Goal: Communication & Community: Connect with others

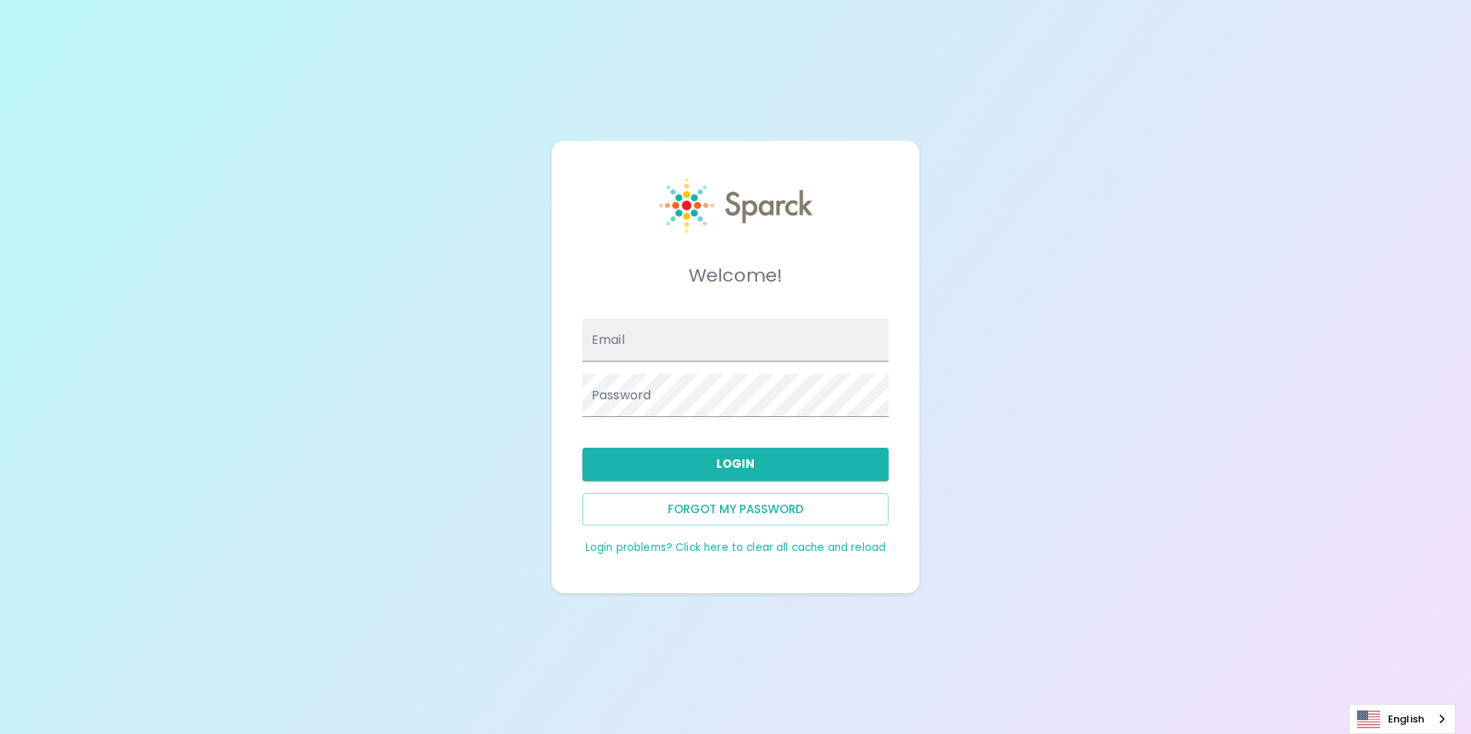
type input "[EMAIL_ADDRESS][DOMAIN_NAME]"
click at [774, 451] on button "Login" at bounding box center [735, 464] width 306 height 32
type input "[EMAIL_ADDRESS][DOMAIN_NAME]"
click at [758, 458] on button "Login" at bounding box center [735, 464] width 306 height 32
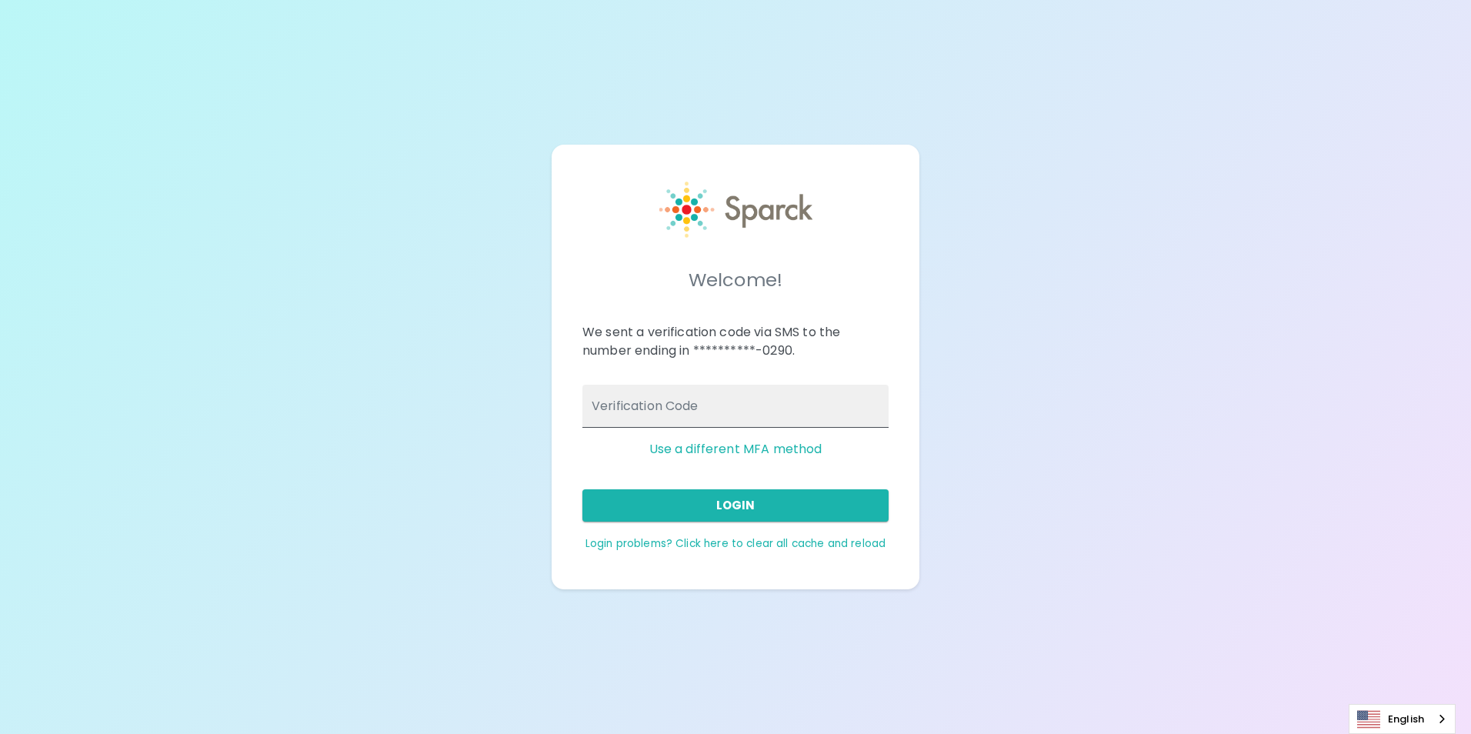
click at [722, 401] on input "Verification Code" at bounding box center [735, 406] width 306 height 43
type input "812232"
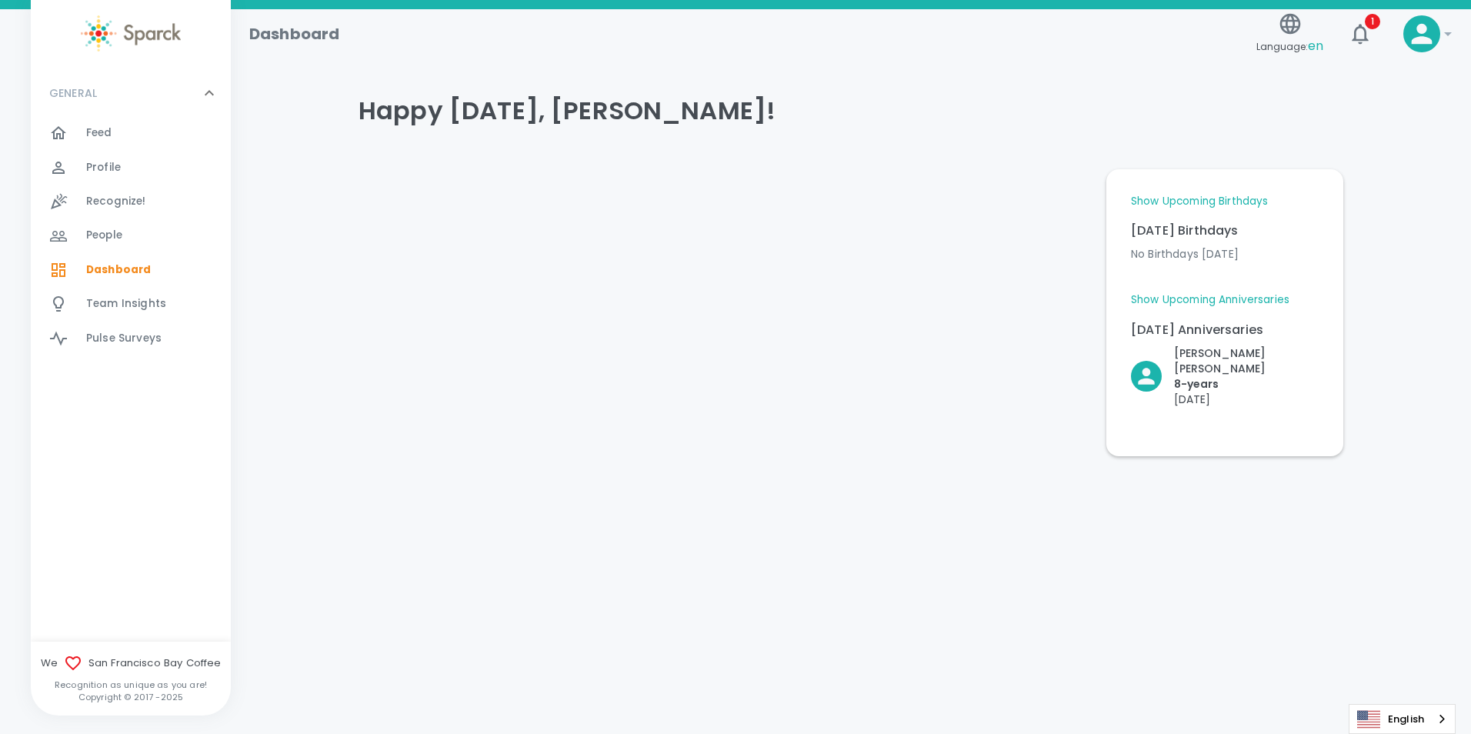
click at [1178, 198] on link "Show Upcoming Birthdays" at bounding box center [1199, 201] width 137 height 15
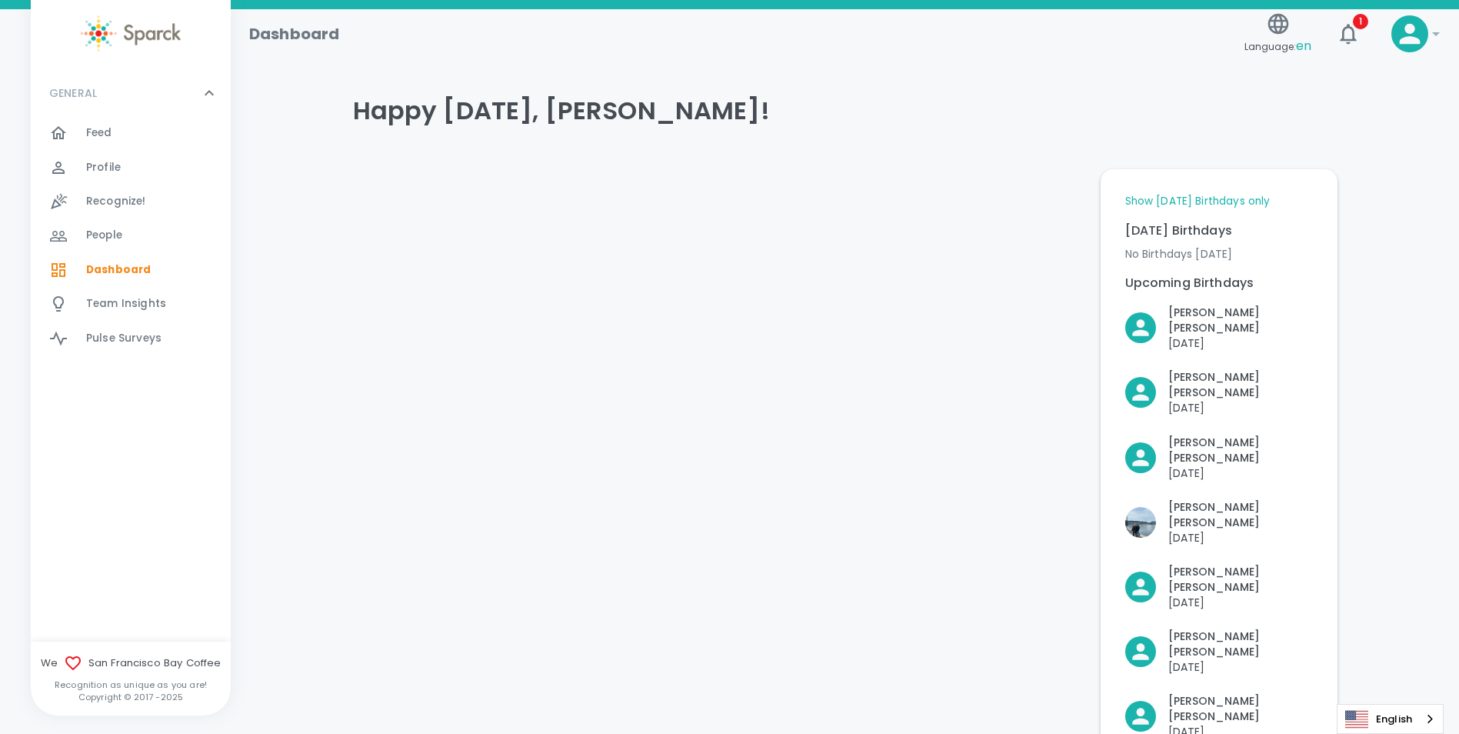
click at [1178, 198] on link "Show [DATE] Birthdays only" at bounding box center [1197, 201] width 145 height 15
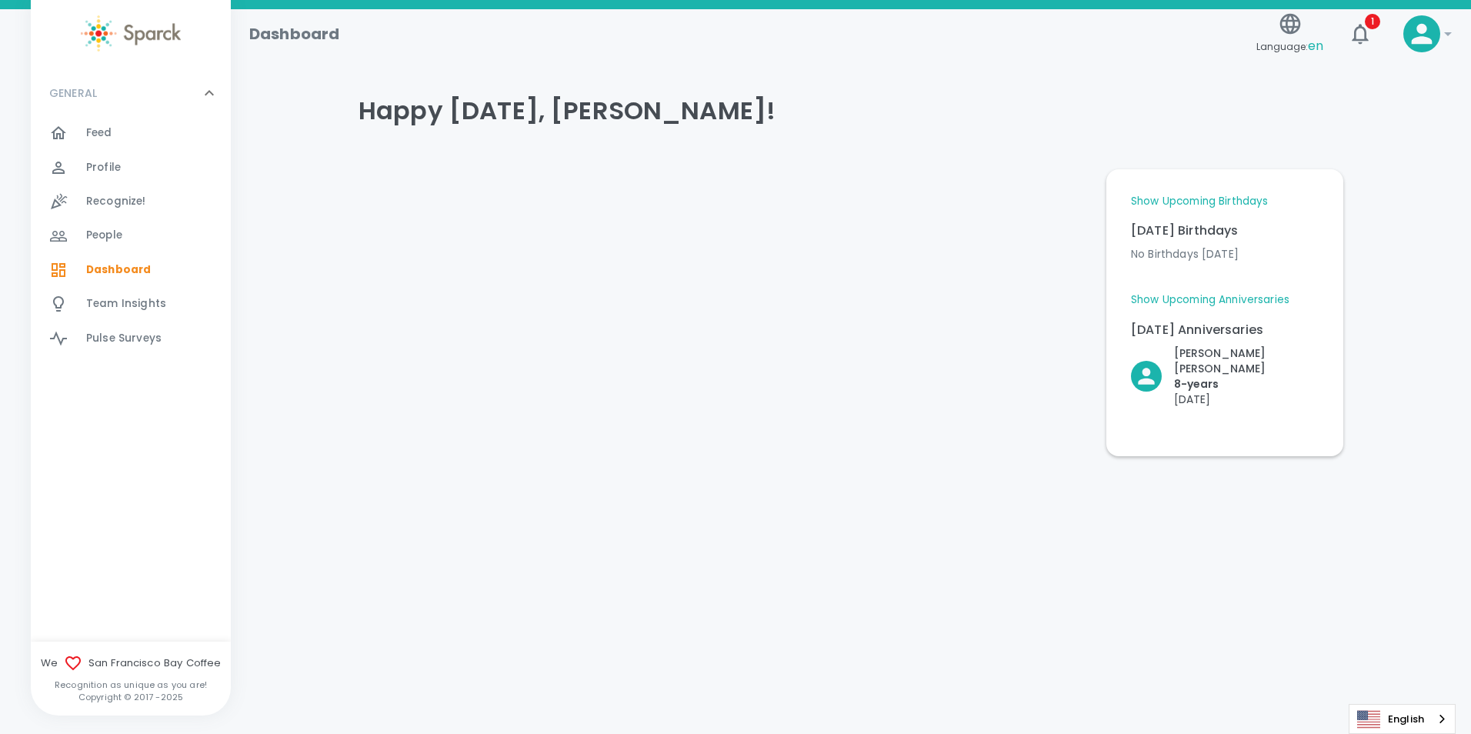
click at [1228, 295] on link "Show Upcoming Anniversaries" at bounding box center [1210, 299] width 158 height 15
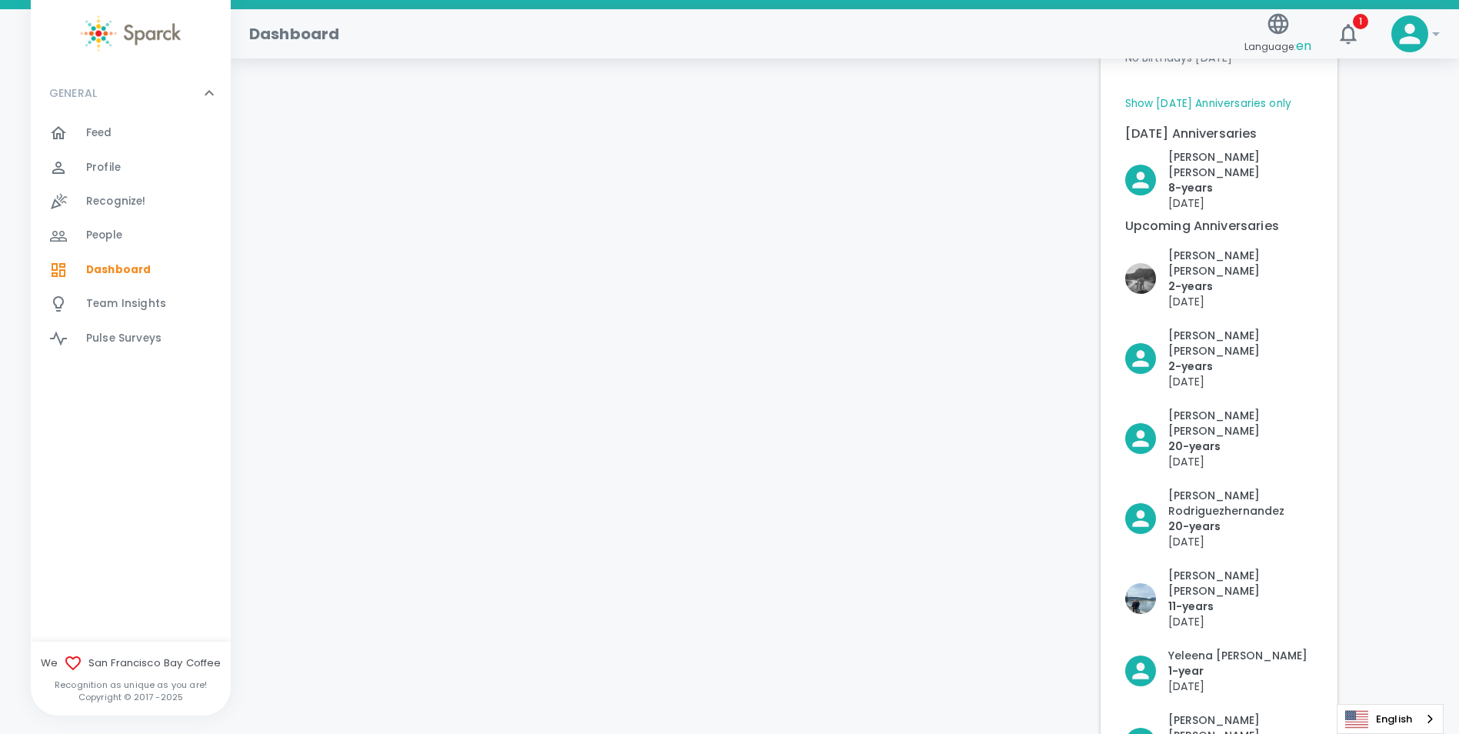
scroll to position [160, 0]
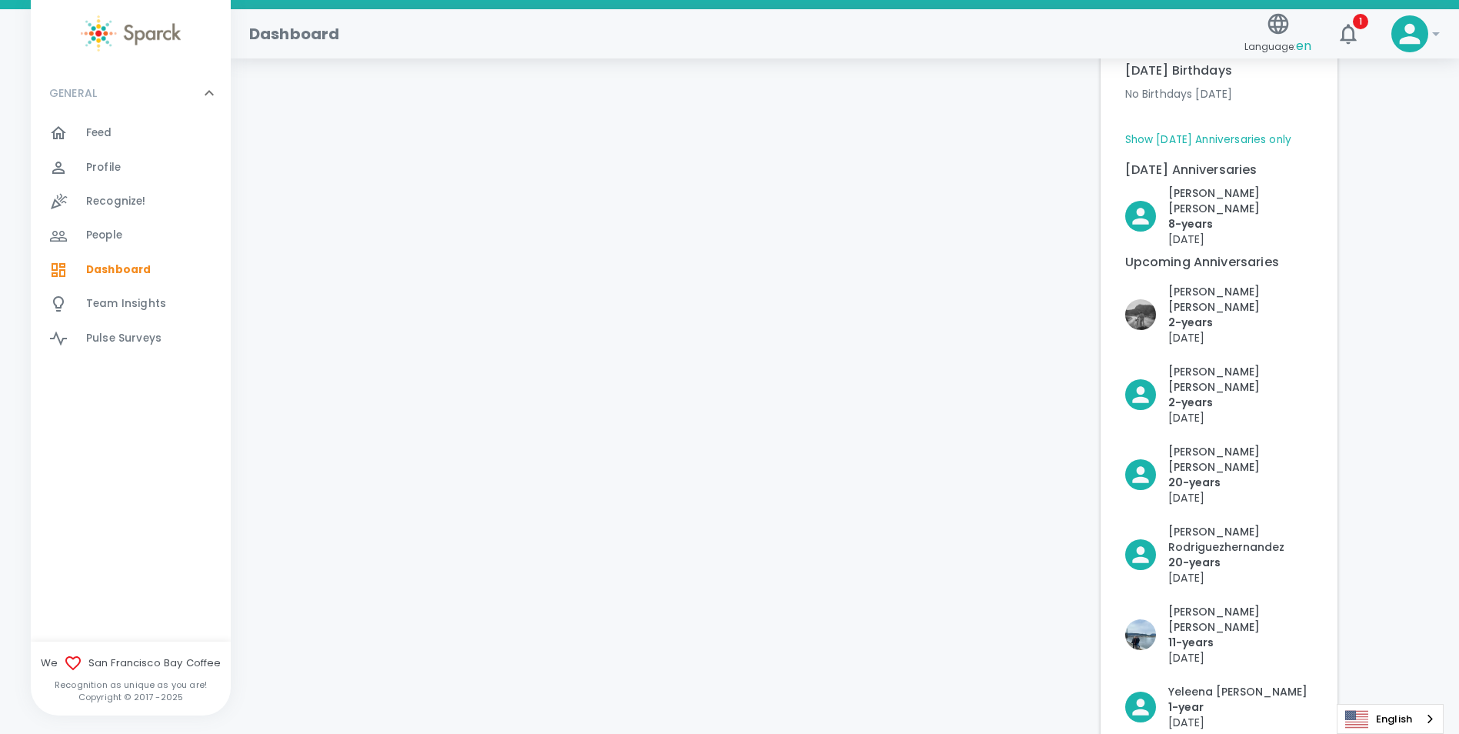
click at [1245, 130] on div "Show Upcoming Birthdays [DATE] Birthdays No Birthdays [DATE] Upcoming Birthdays…" at bounding box center [1219, 747] width 188 height 1426
click at [1245, 139] on link "Show [DATE] Anniversaries only" at bounding box center [1208, 139] width 167 height 15
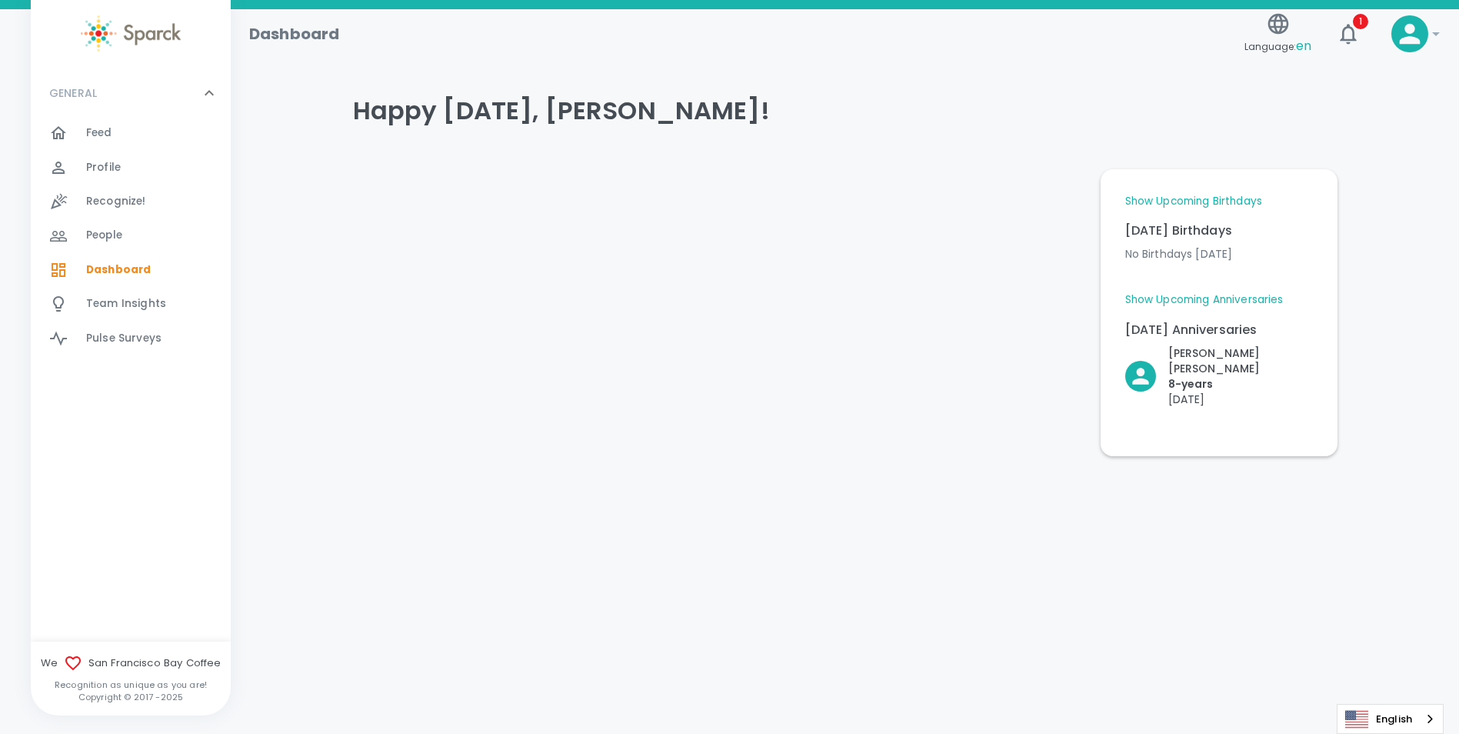
scroll to position [0, 0]
click at [127, 120] on div "Feed 0" at bounding box center [131, 133] width 200 height 34
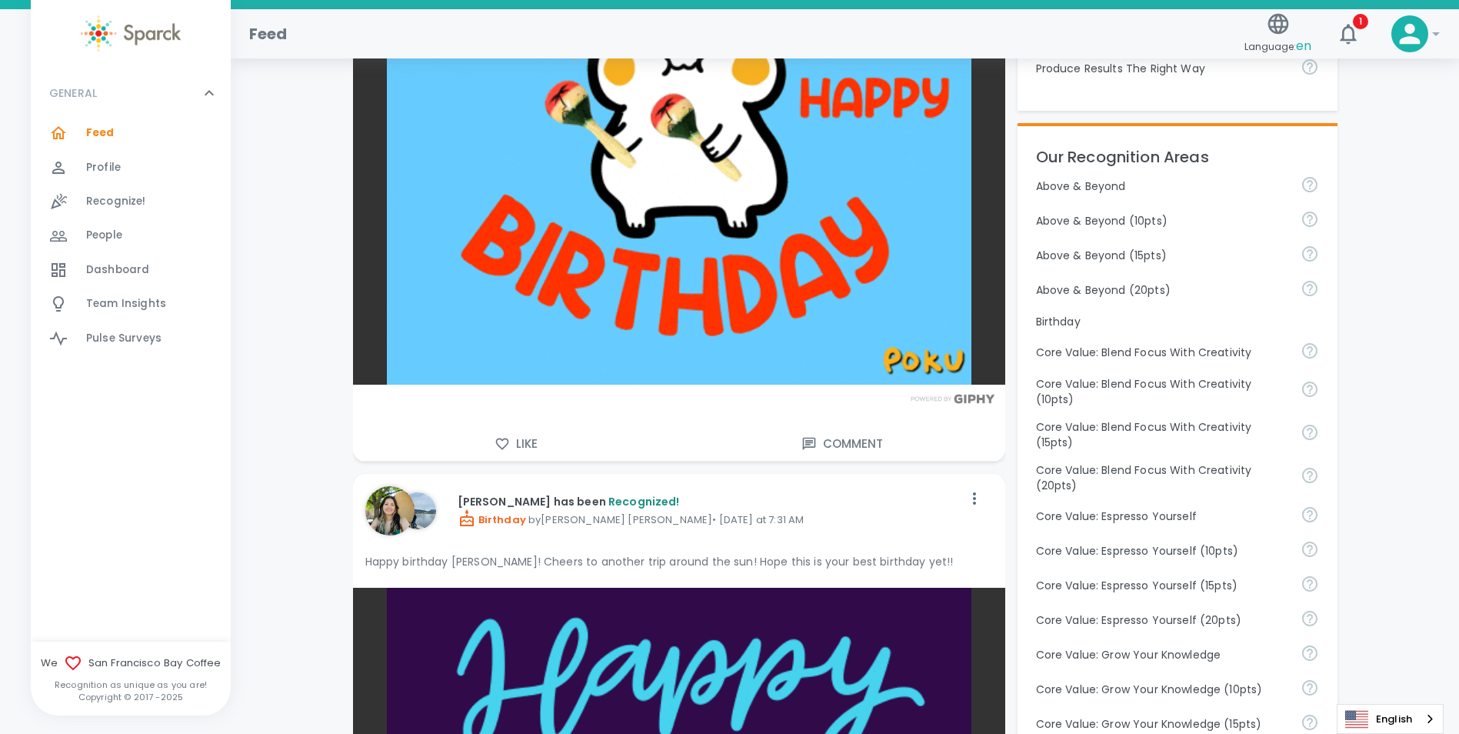
scroll to position [692, 0]
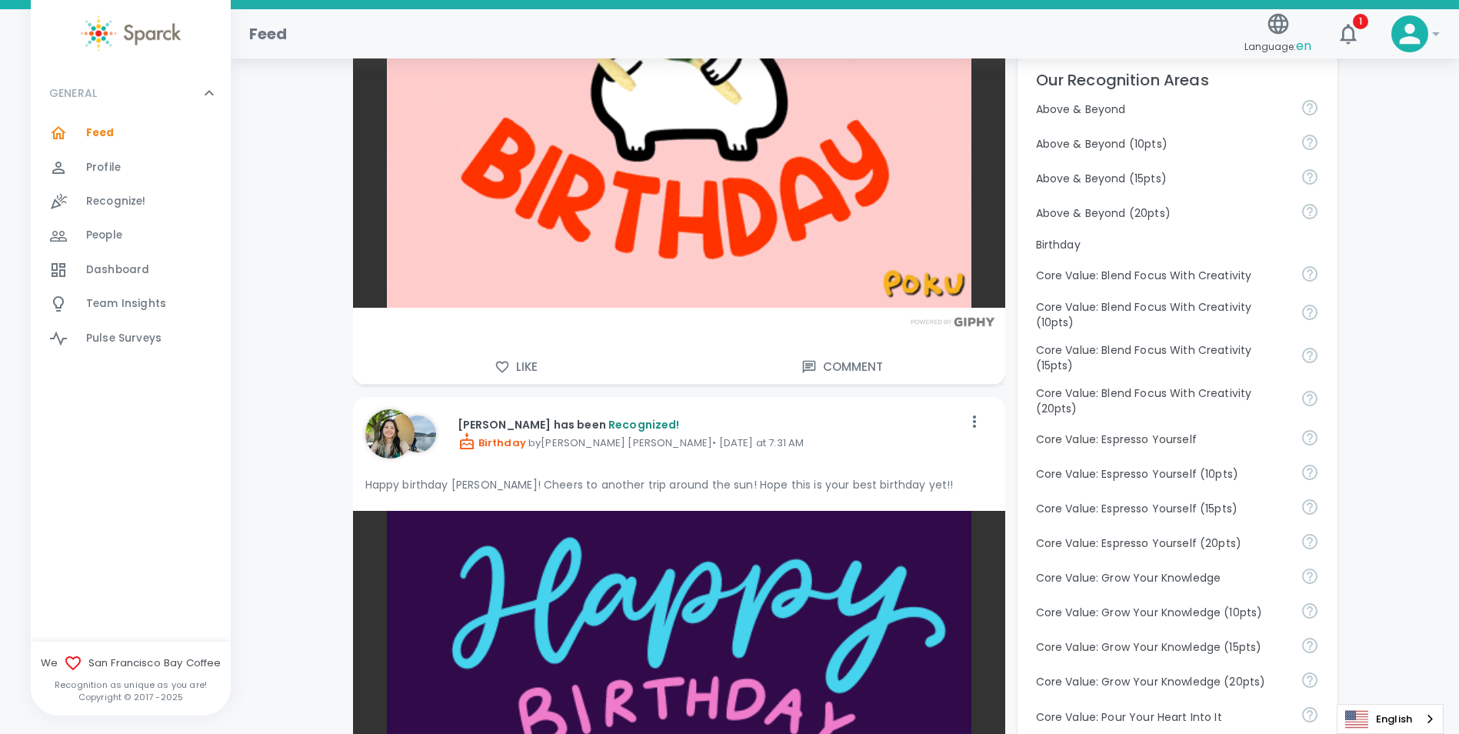
click at [513, 365] on button "Like" at bounding box center [516, 367] width 326 height 32
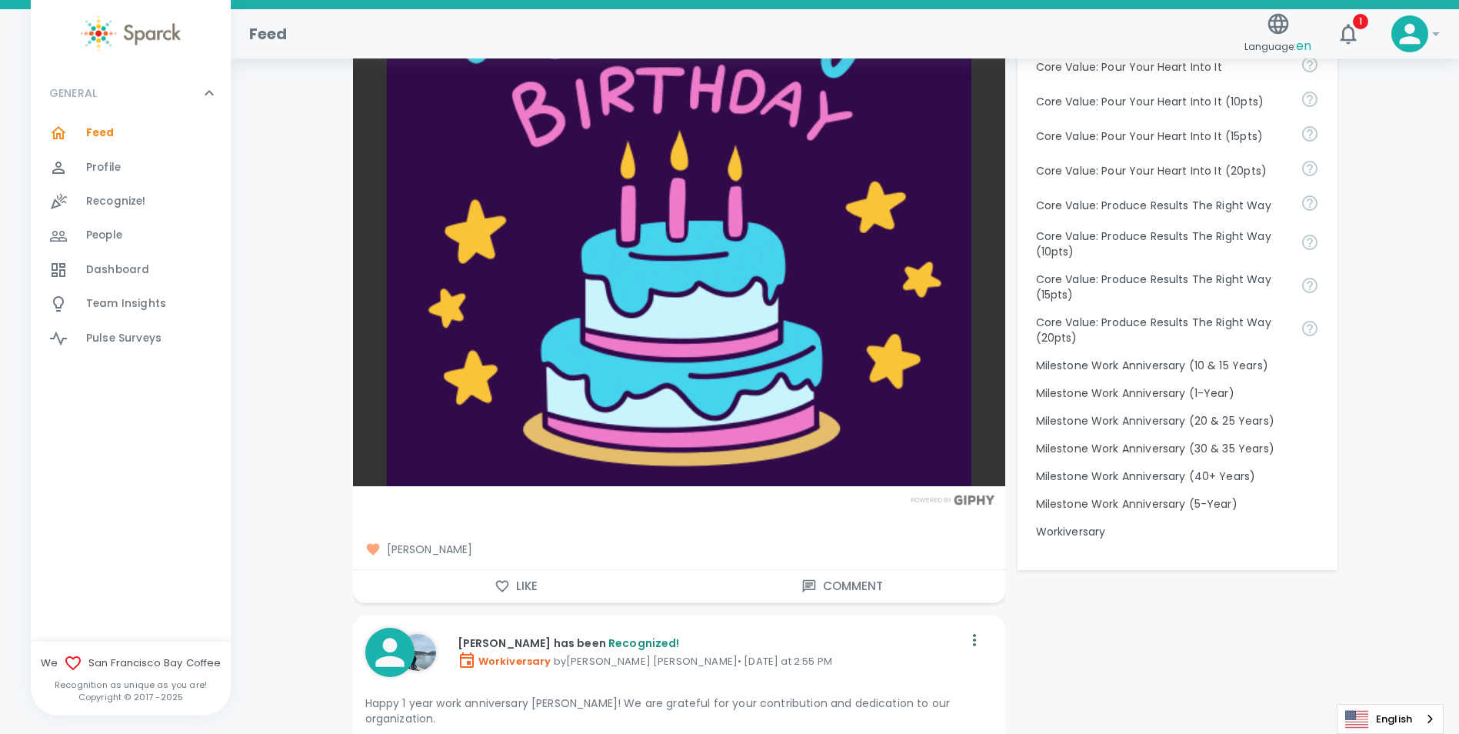
scroll to position [1461, 0]
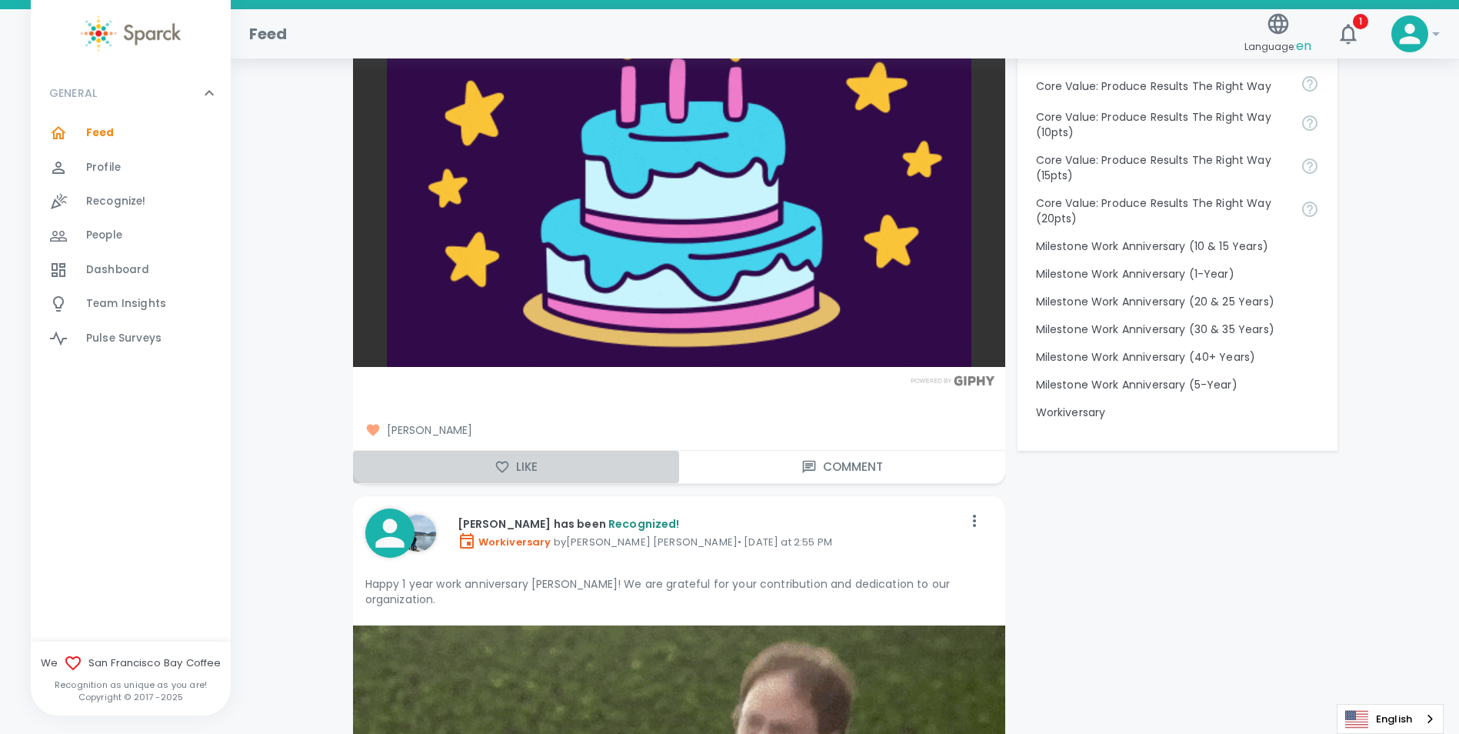
click at [508, 471] on icon "button" at bounding box center [502, 466] width 15 height 15
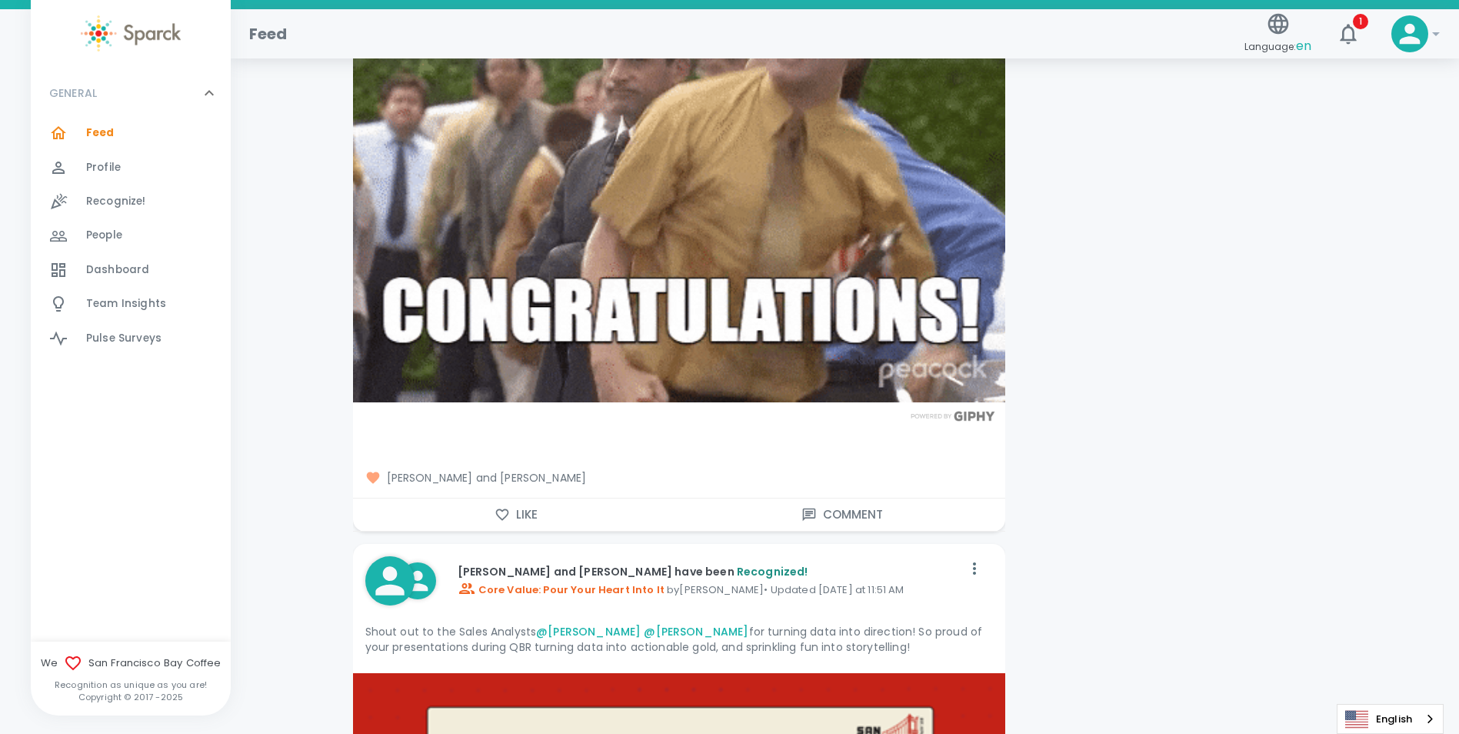
scroll to position [2230, 0]
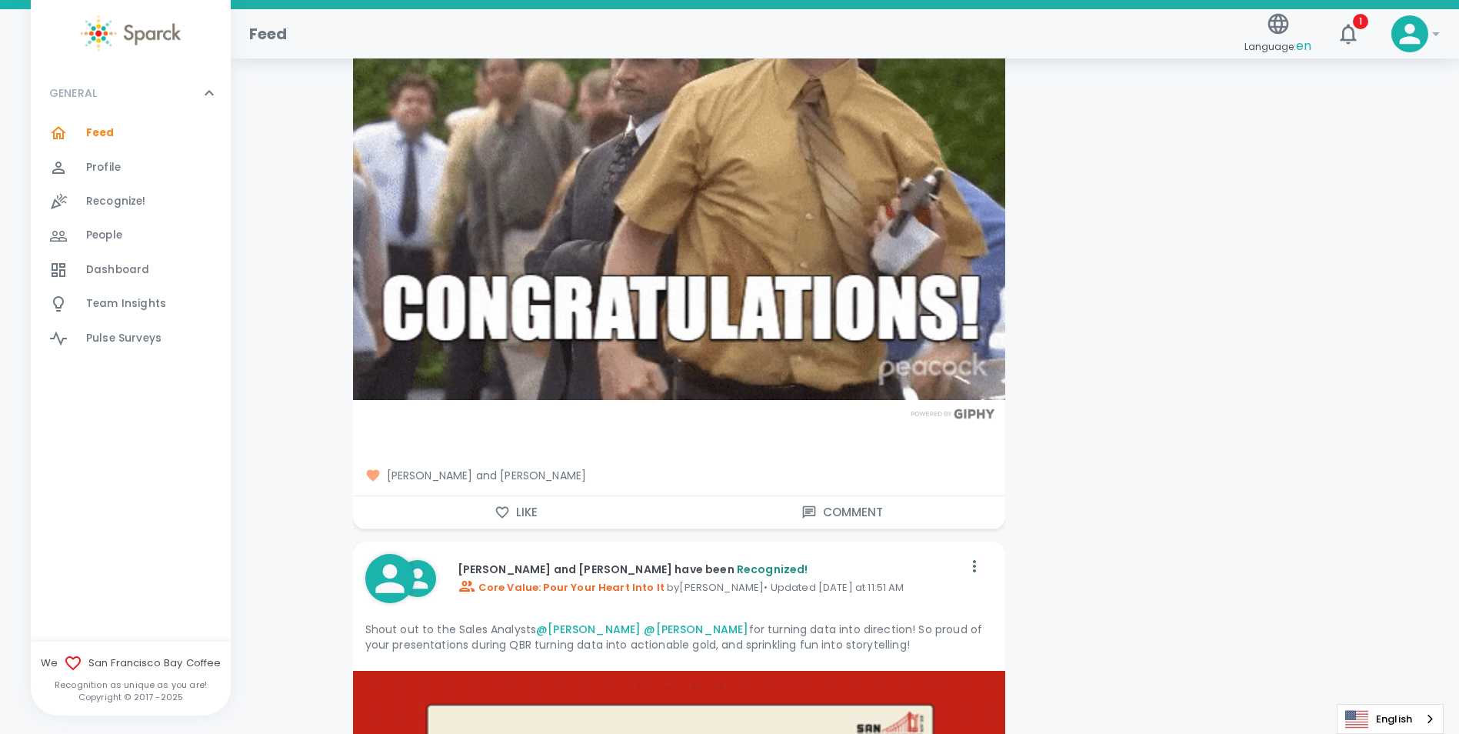
click at [523, 496] on button "Like" at bounding box center [516, 512] width 326 height 32
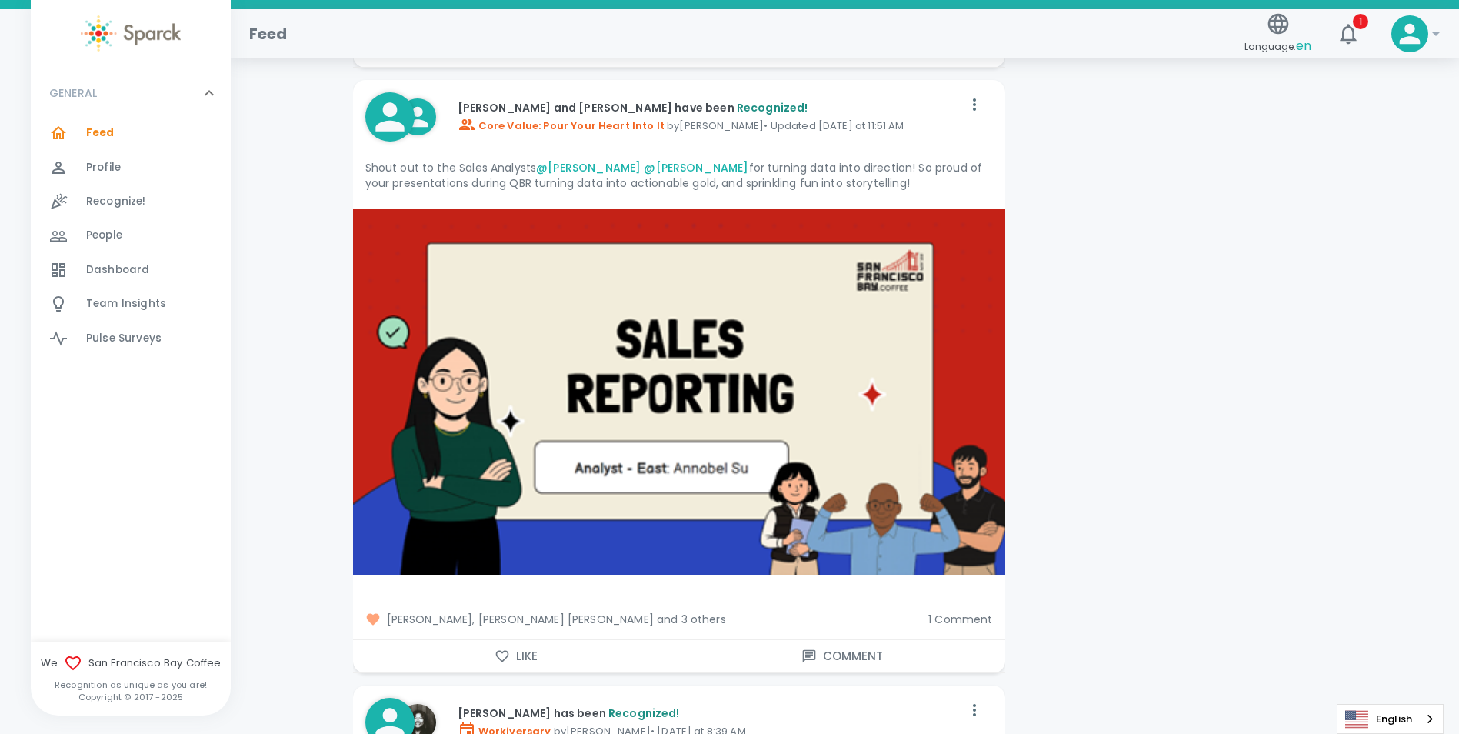
scroll to position [2846, 0]
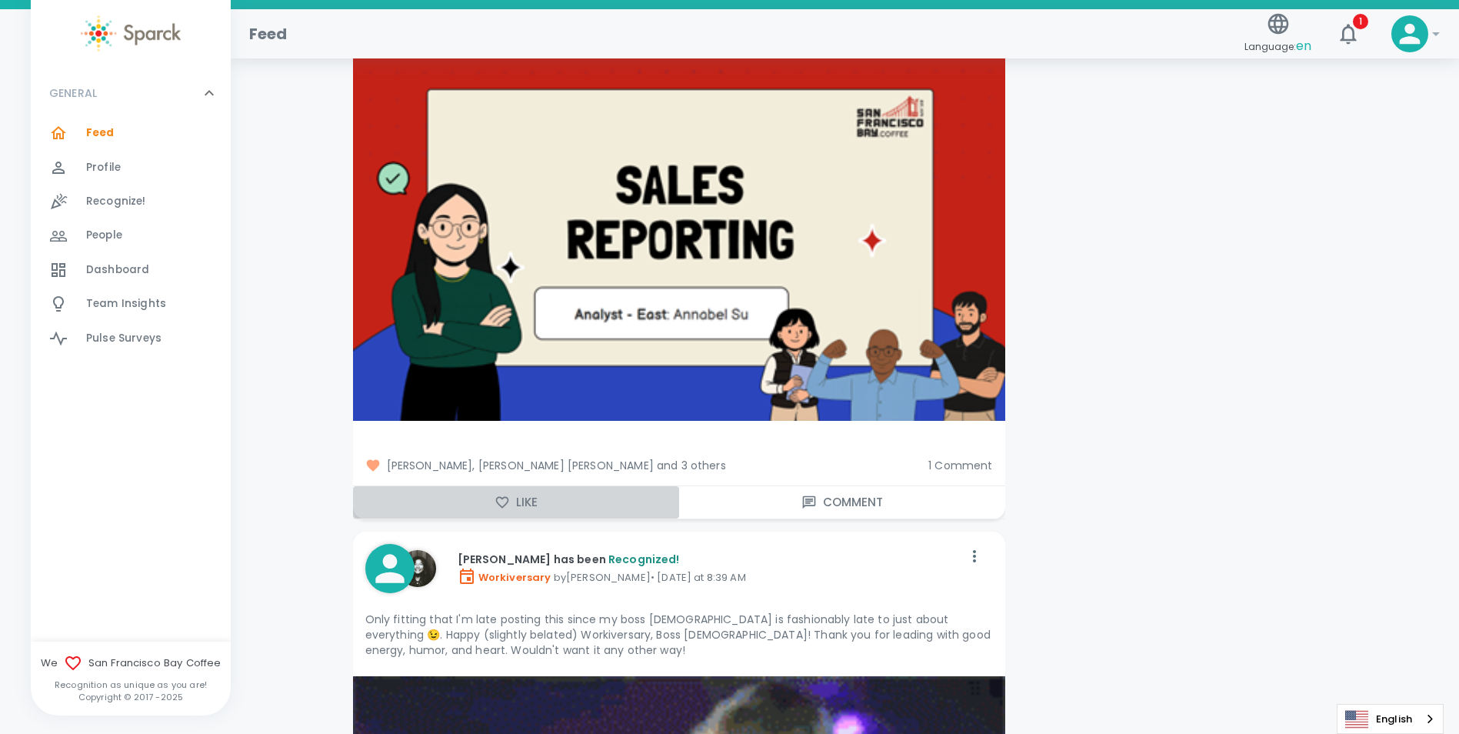
click at [506, 486] on button "Like" at bounding box center [516, 502] width 326 height 32
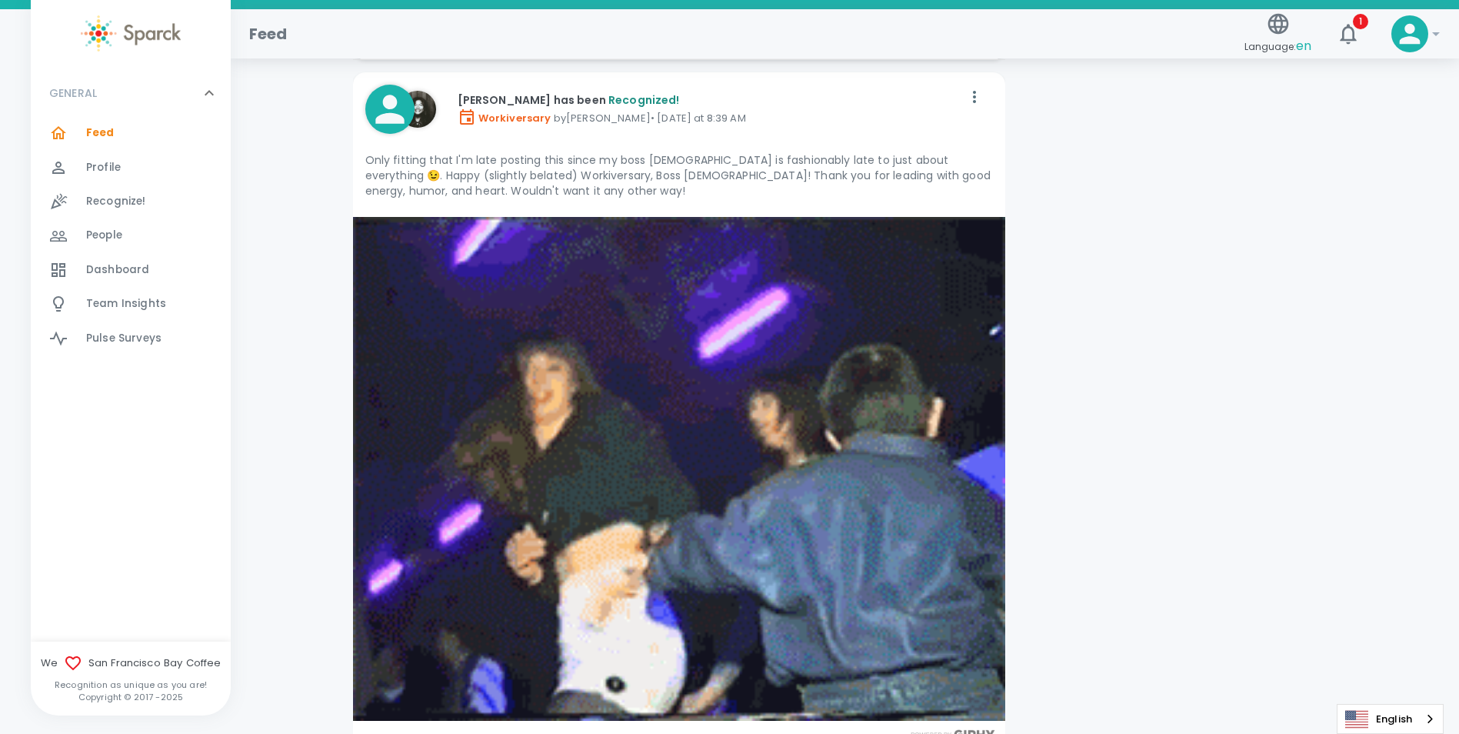
scroll to position [3230, 0]
